Goal: Information Seeking & Learning: Check status

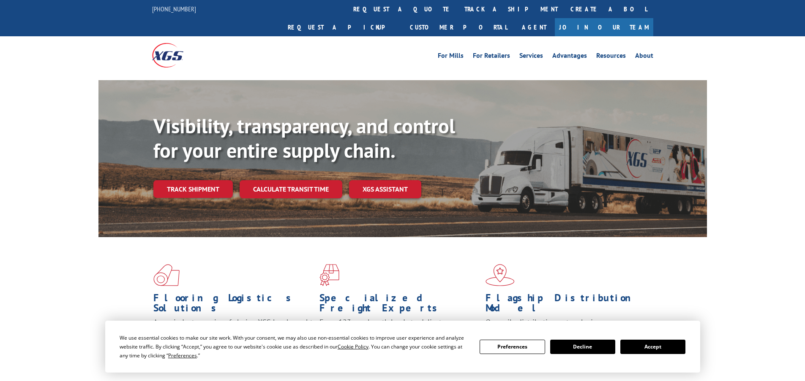
click at [651, 348] on button "Accept" at bounding box center [652, 347] width 65 height 14
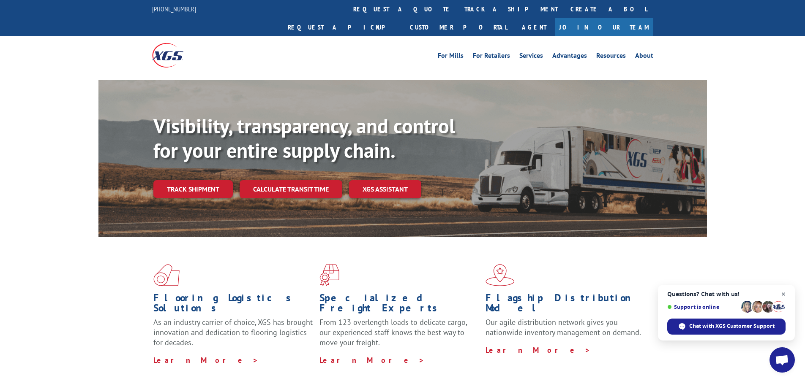
click at [782, 294] on span "Open chat" at bounding box center [783, 294] width 11 height 11
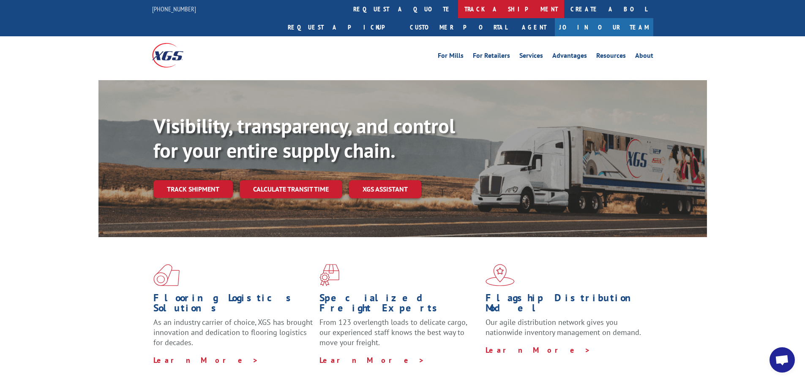
click at [458, 9] on link "track a shipment" at bounding box center [511, 9] width 106 height 18
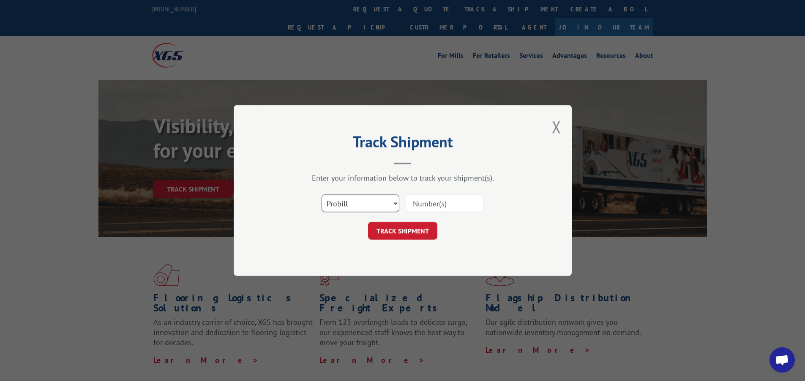
click at [375, 201] on select "Select category... Probill BOL PO" at bounding box center [360, 204] width 78 height 18
select select "bol"
click at [321, 195] on select "Select category... Probill BOL PO" at bounding box center [360, 204] width 78 height 18
click at [413, 202] on input at bounding box center [444, 204] width 78 height 18
paste input "440343"
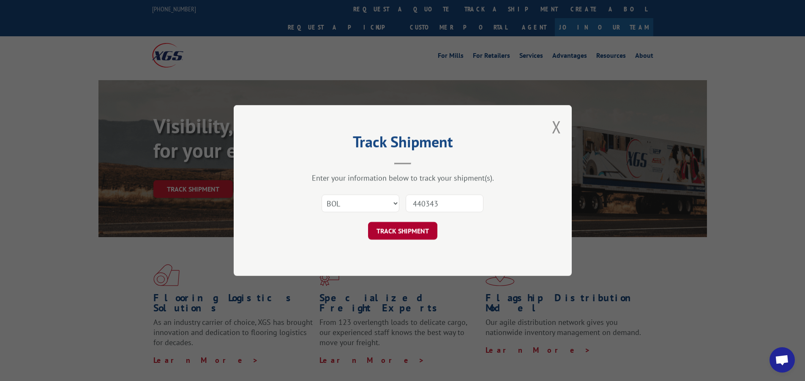
type input "440343"
click at [399, 231] on button "TRACK SHIPMENT" at bounding box center [402, 231] width 69 height 18
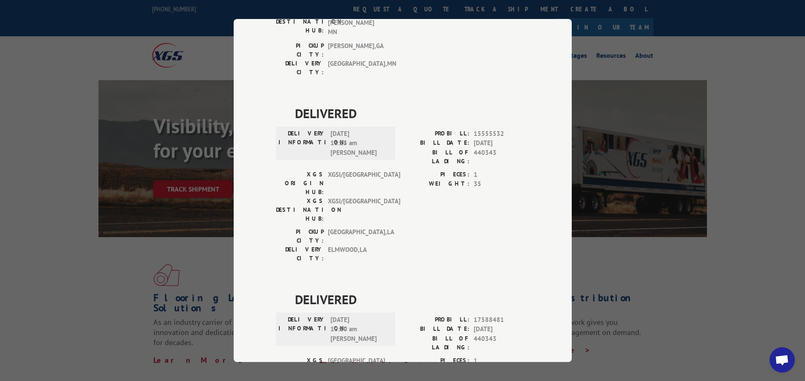
scroll to position [173, 0]
